Goal: Task Accomplishment & Management: Use online tool/utility

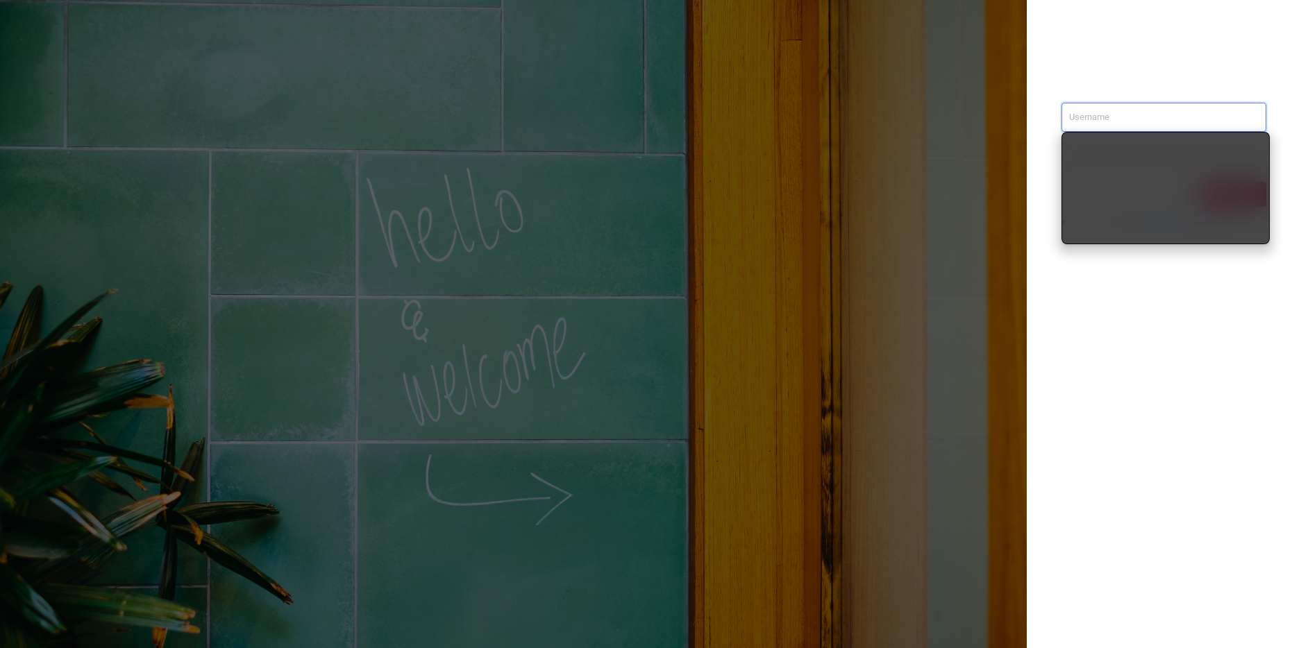
type input "[PERSON_NAME][EMAIL_ADDRESS][DOMAIN_NAME]"
click at [1234, 312] on div "[PERSON_NAME][EMAIL_ADDRESS][DOMAIN_NAME] Sign in contact us [EMAIL_ADDRESS][DO…" at bounding box center [1163, 324] width 274 height 648
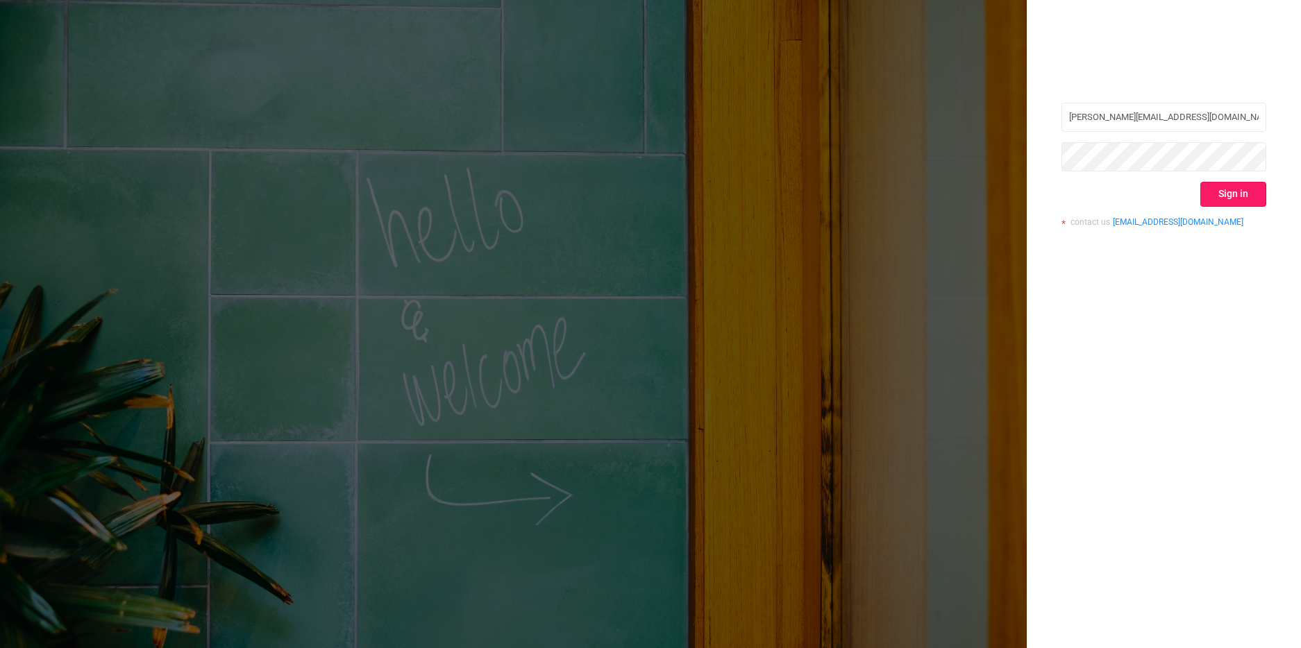
click at [1237, 199] on button "Sign in" at bounding box center [1233, 194] width 66 height 25
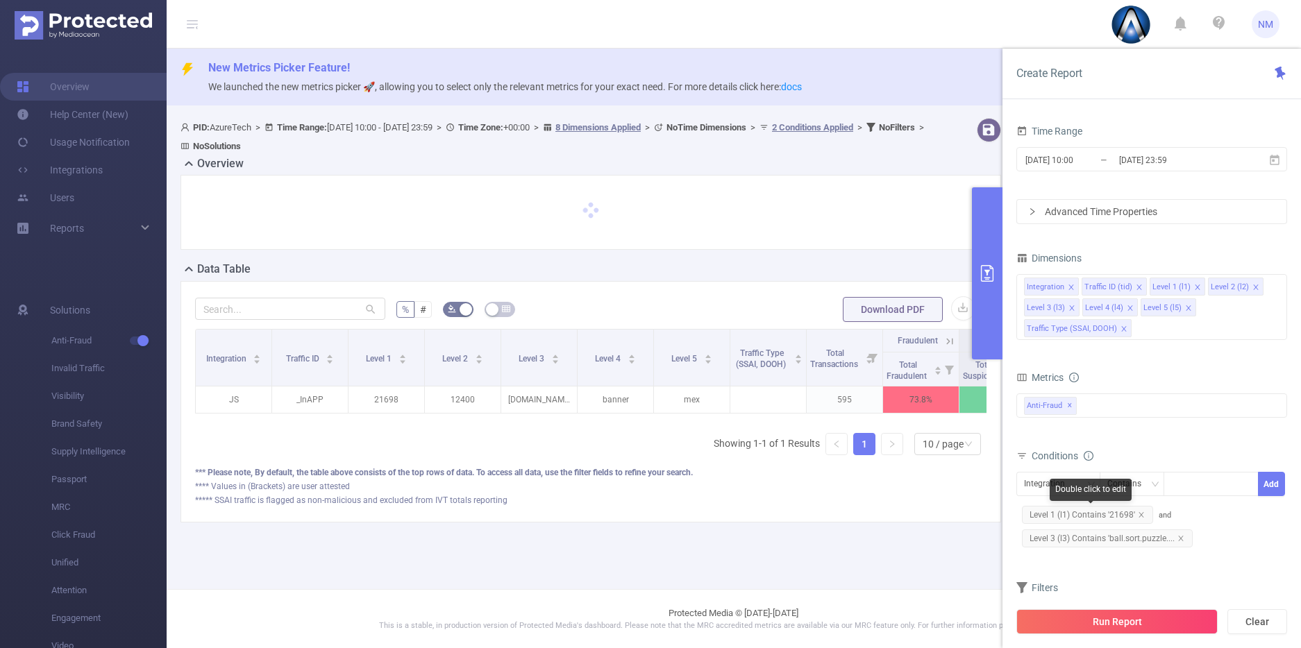
click at [1097, 518] on span "Level 1 (l1) Contains '21698'" at bounding box center [1087, 515] width 131 height 18
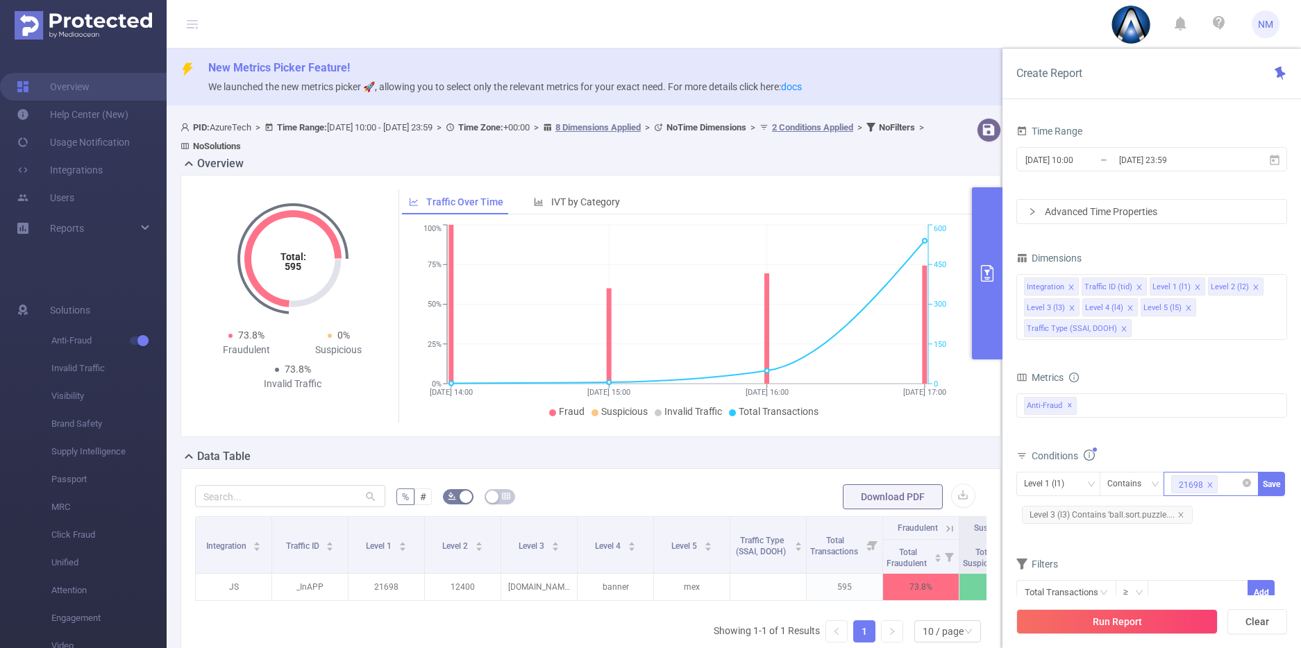
click at [1208, 486] on icon "icon: close" at bounding box center [1210, 484] width 5 height 5
click at [1208, 486] on div "21698" at bounding box center [1211, 484] width 80 height 23
paste input "22054"
type input "22054"
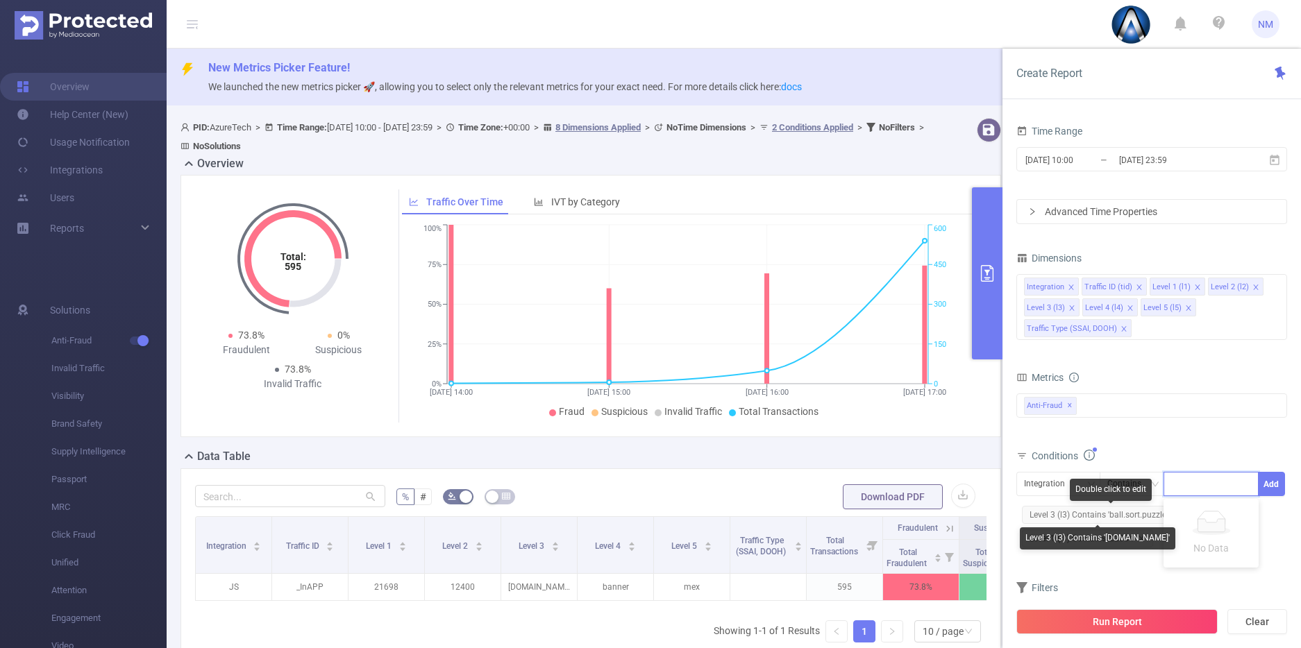
click at [1130, 509] on span "Level 3 (l3) Contains 'ball.sort.puzzle...." at bounding box center [1107, 515] width 171 height 18
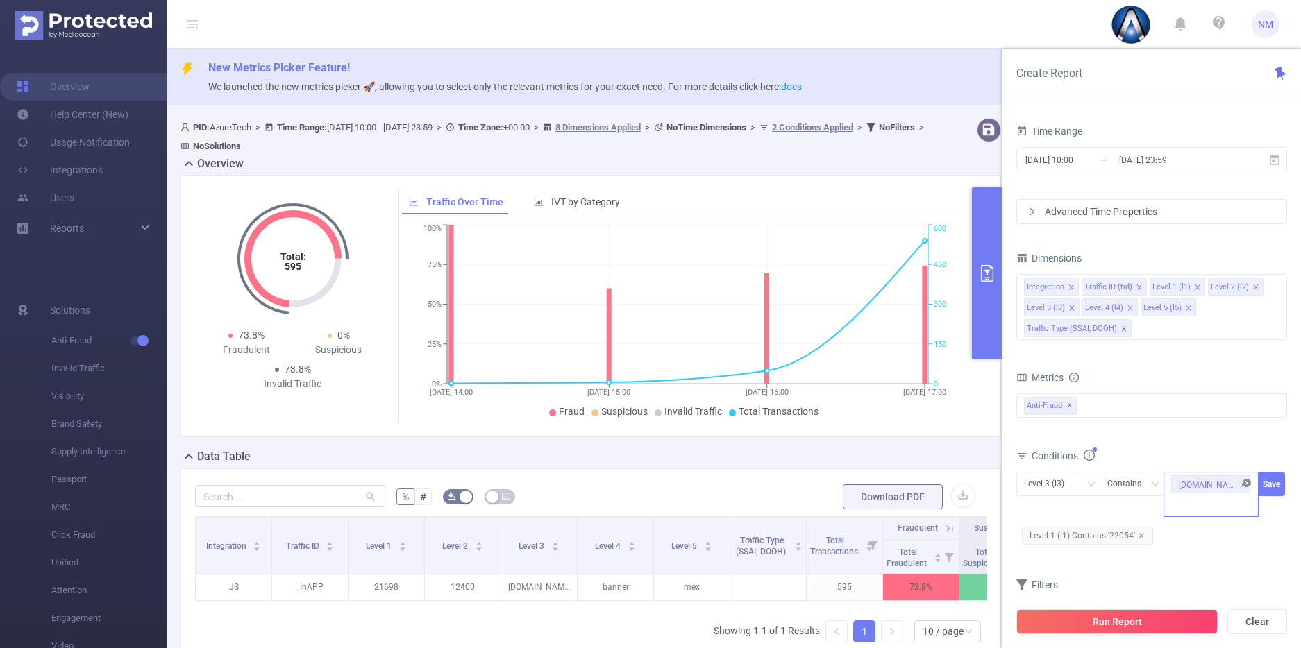
click at [1247, 484] on icon "icon: close-circle" at bounding box center [1246, 483] width 8 height 8
click at [1212, 484] on div at bounding box center [1211, 484] width 80 height 23
paste input "B00V8X7XTO"
type input "B00V8X7XTO"
click at [1107, 163] on input "[DATE] 10:00" at bounding box center [1080, 160] width 112 height 19
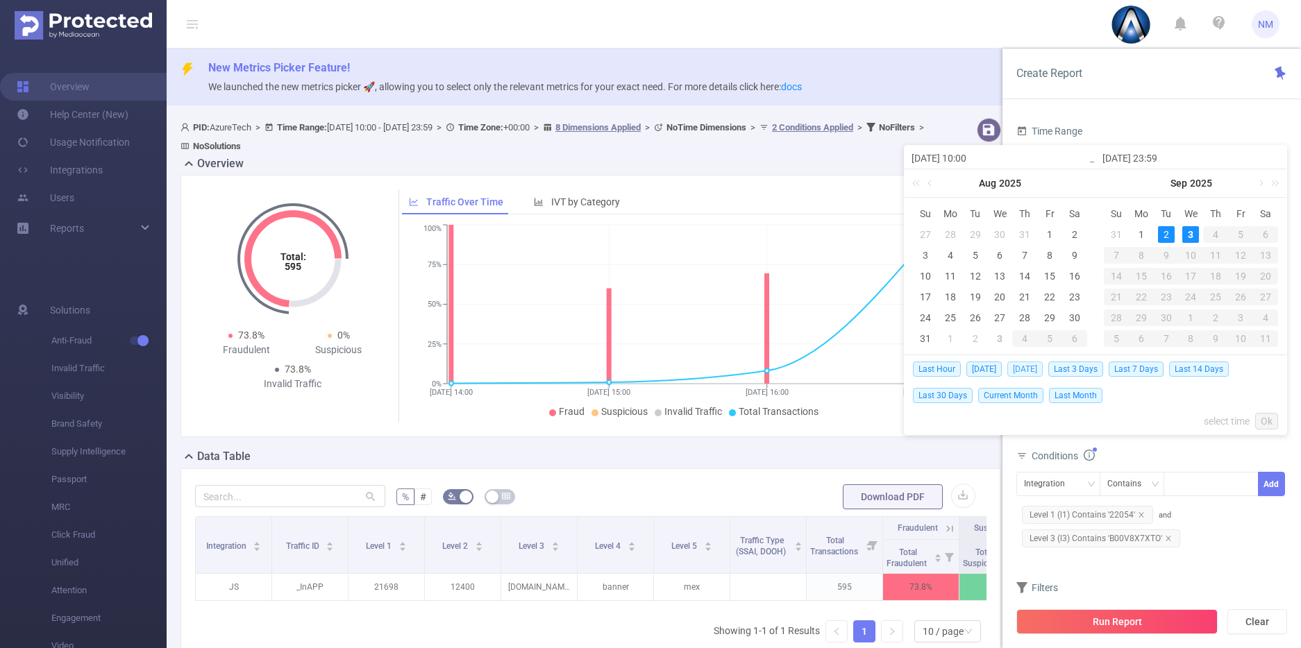
click at [1030, 368] on span "[DATE]" at bounding box center [1024, 369] width 35 height 15
type input "[DATE] 00:00"
type input "[DATE] 23:59"
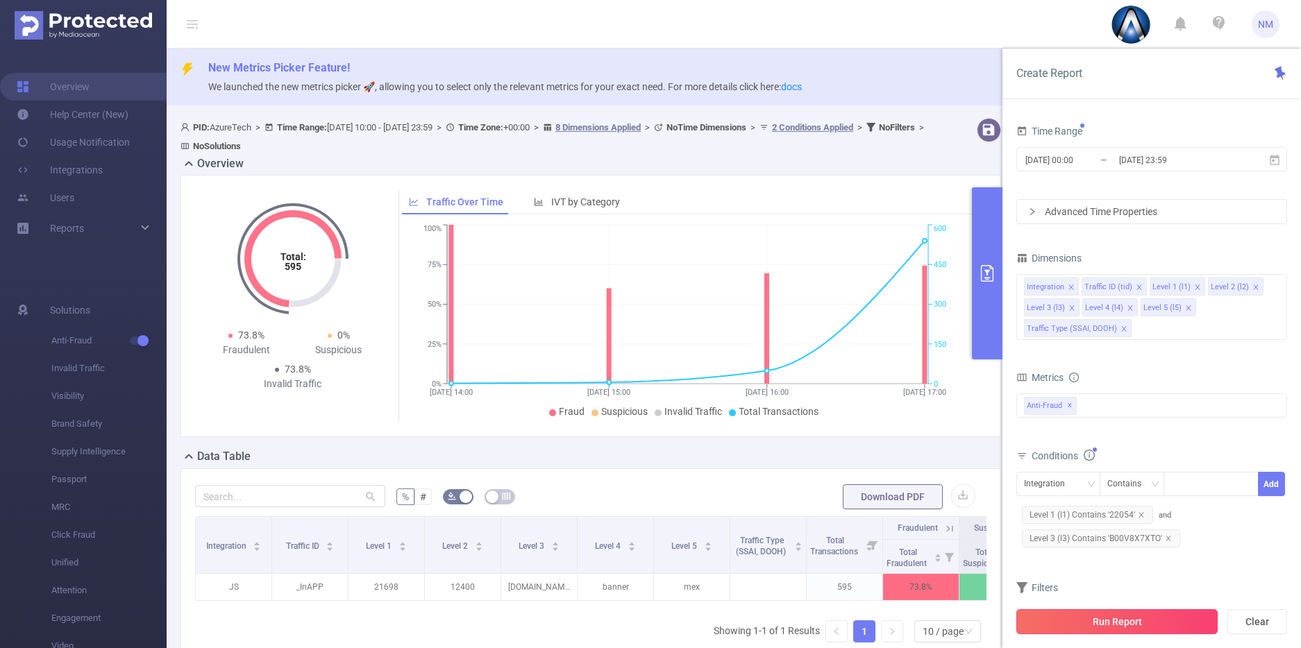
click at [1100, 624] on button "Run Report" at bounding box center [1116, 621] width 201 height 25
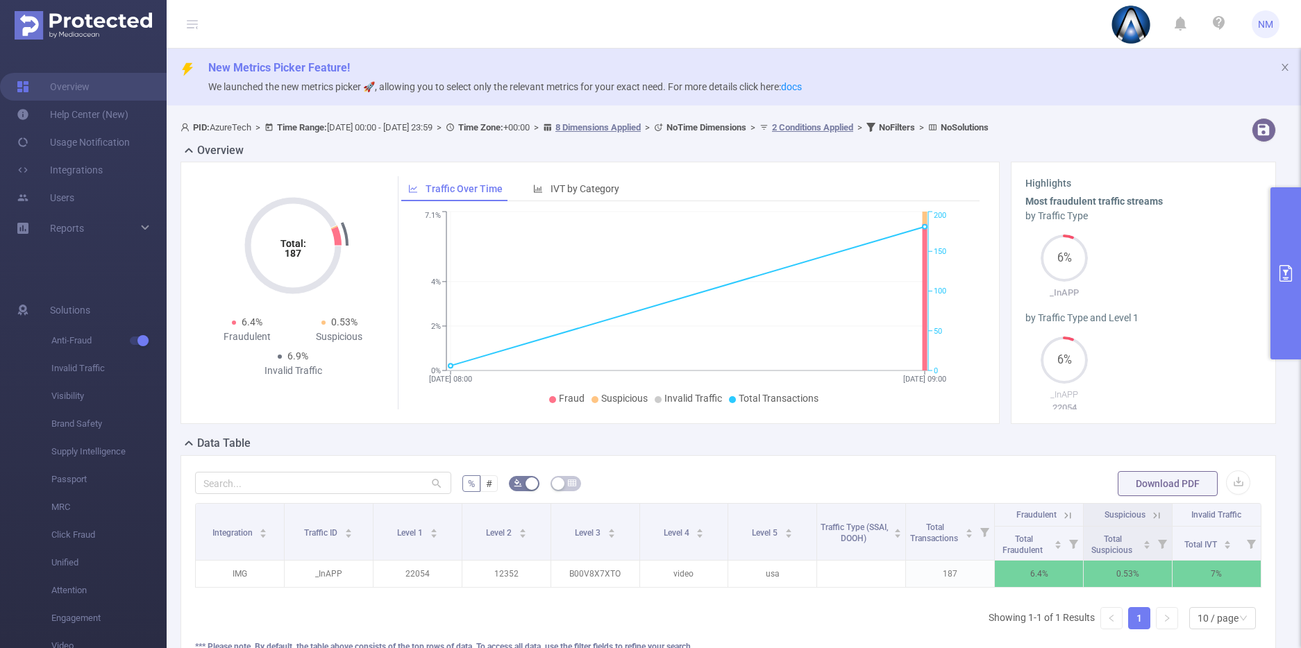
click at [1280, 271] on icon "primary" at bounding box center [1285, 273] width 12 height 17
